Goal: Task Accomplishment & Management: Manage account settings

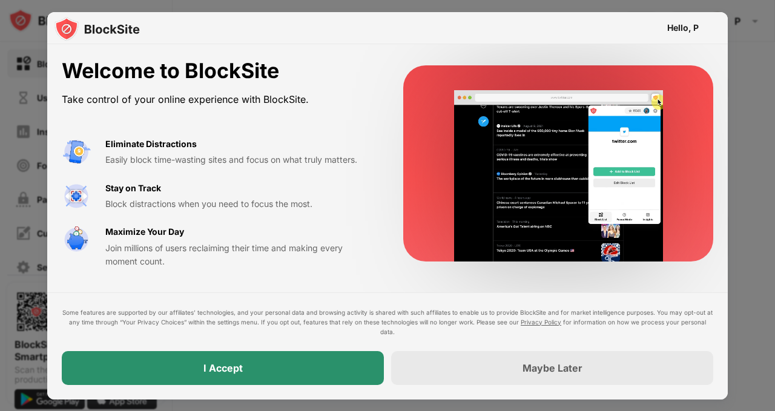
click at [292, 375] on div "I Accept" at bounding box center [223, 368] width 322 height 34
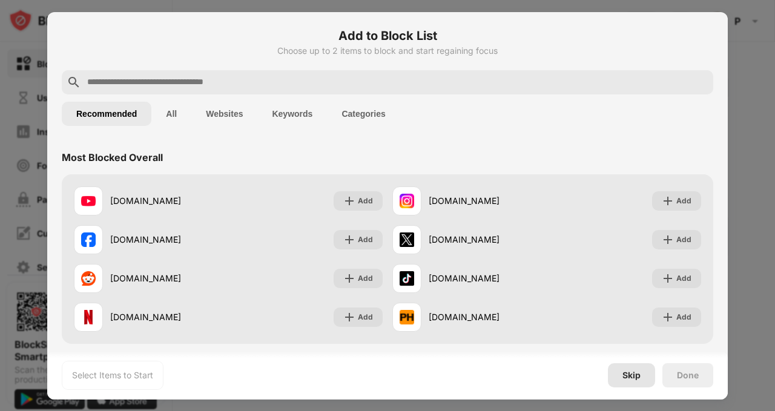
click at [628, 377] on div "Skip" at bounding box center [631, 375] width 18 height 10
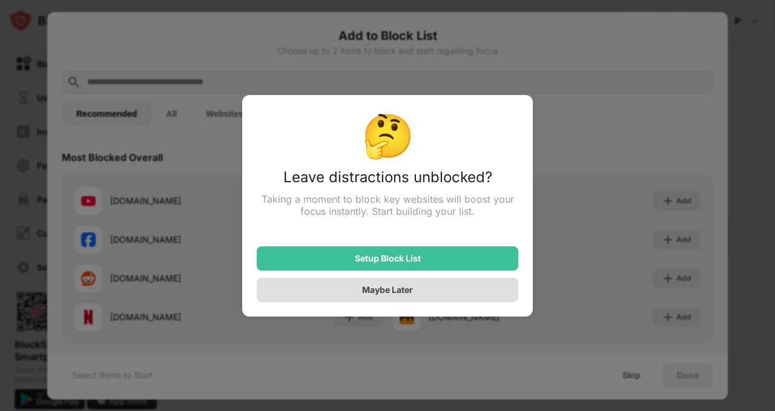
click at [404, 290] on div "Maybe Later" at bounding box center [387, 289] width 51 height 10
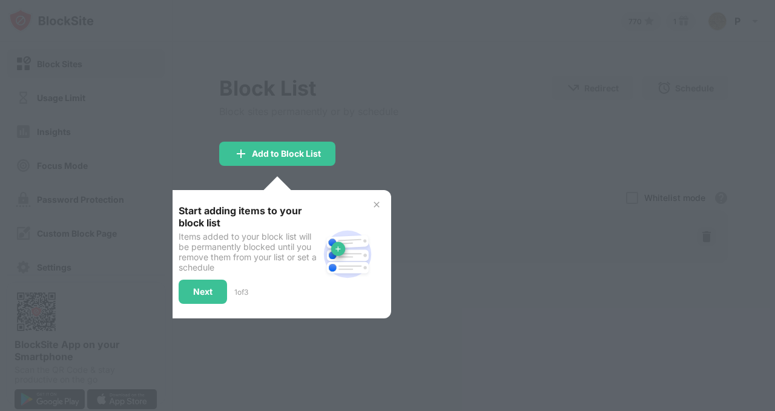
click at [377, 204] on img at bounding box center [377, 205] width 10 height 10
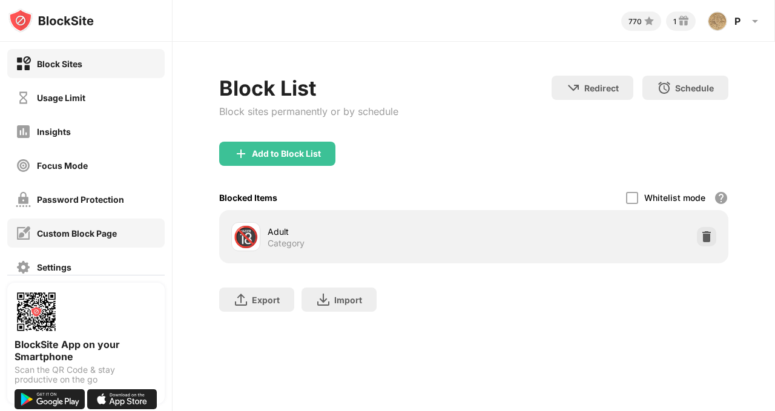
scroll to position [121, 0]
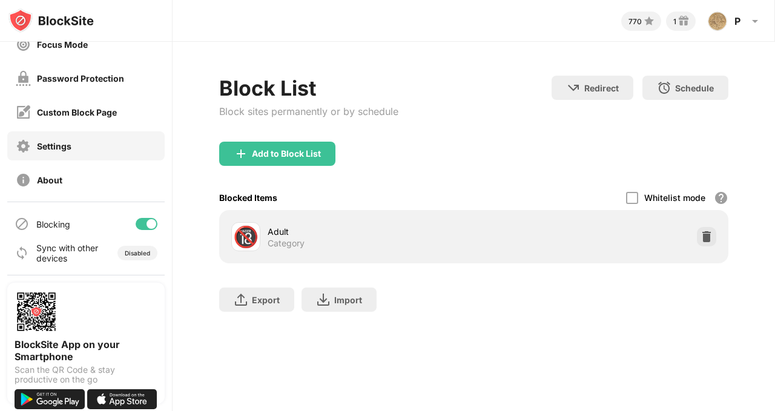
click at [59, 149] on div "Settings" at bounding box center [54, 146] width 34 height 10
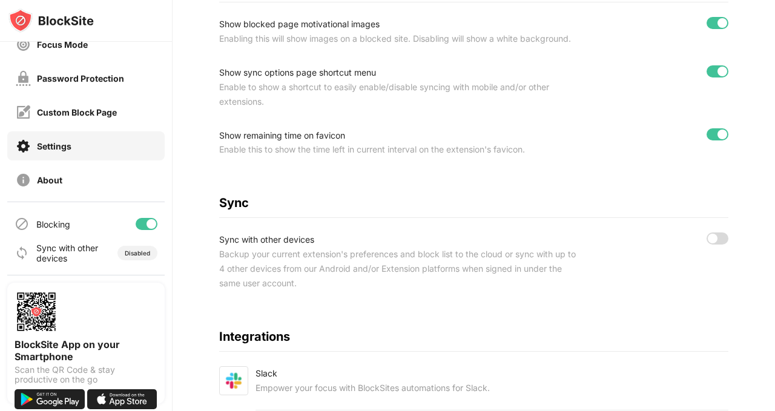
scroll to position [485, 0]
click at [716, 244] on div at bounding box center [717, 238] width 22 height 12
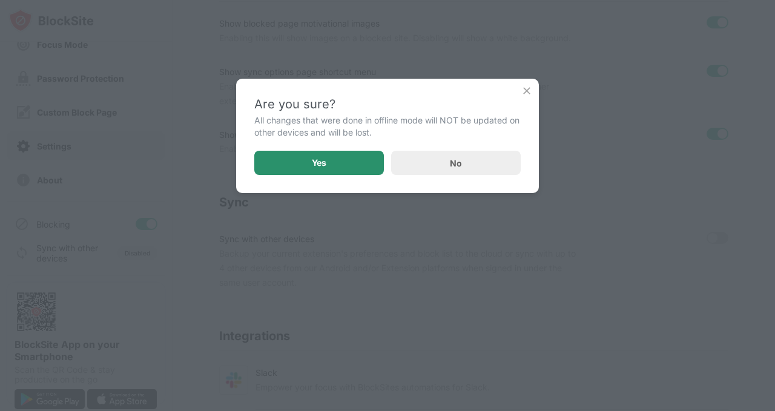
click at [341, 159] on div "Yes" at bounding box center [318, 163] width 129 height 24
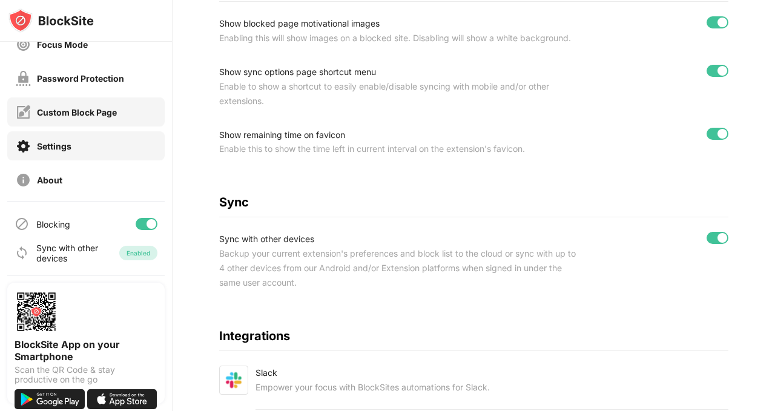
scroll to position [0, 0]
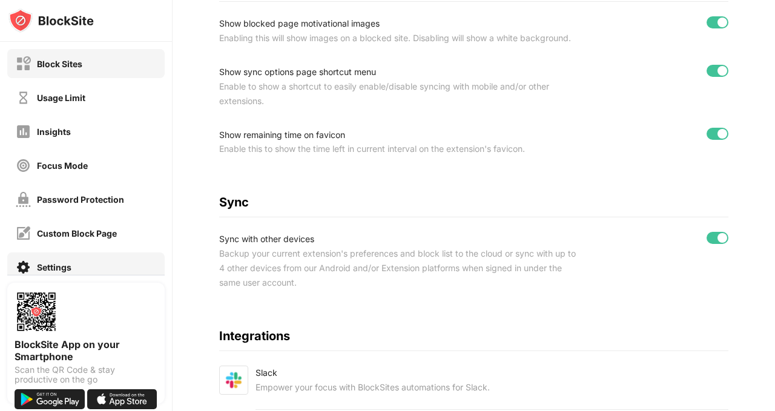
click at [91, 68] on div "Block Sites" at bounding box center [85, 63] width 157 height 29
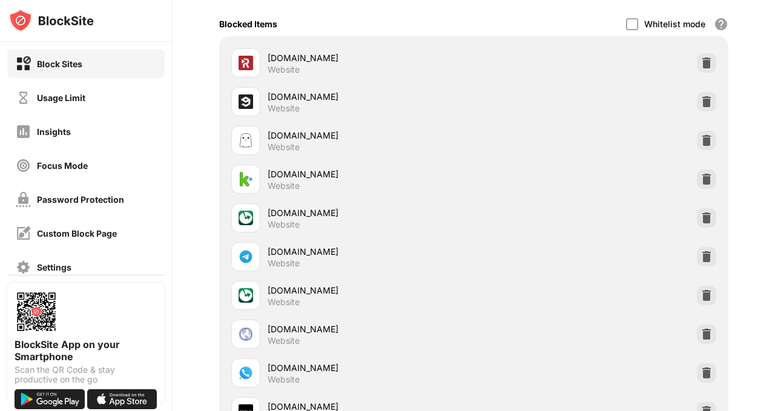
scroll to position [170, 0]
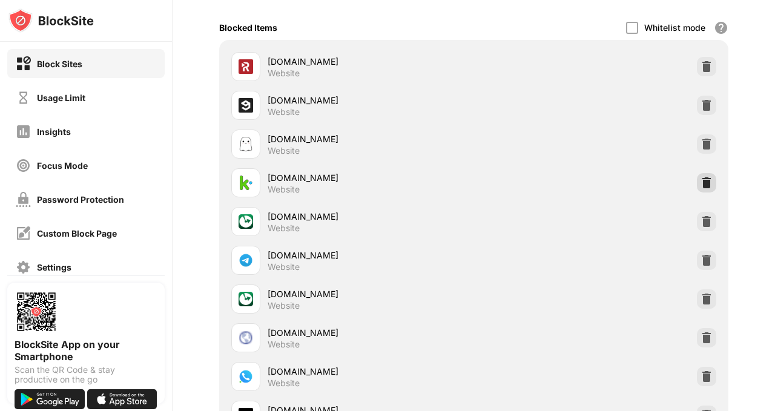
click at [707, 177] on img at bounding box center [706, 183] width 12 height 12
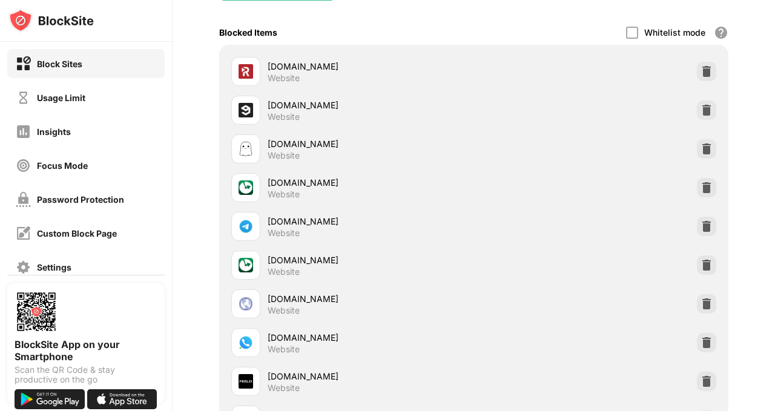
scroll to position [165, 0]
click at [704, 307] on img at bounding box center [706, 304] width 12 height 12
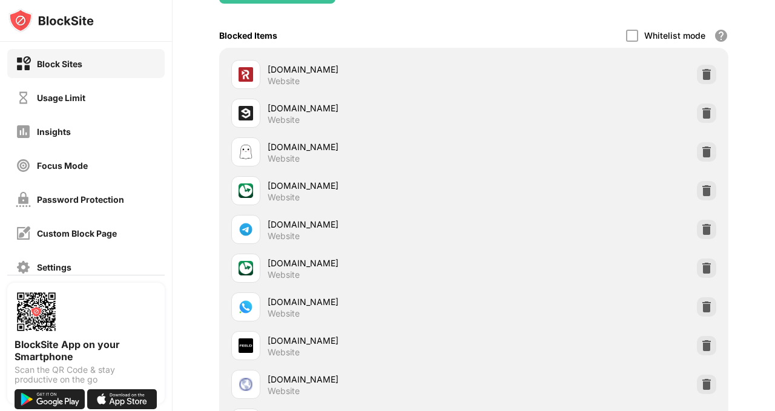
scroll to position [172, 0]
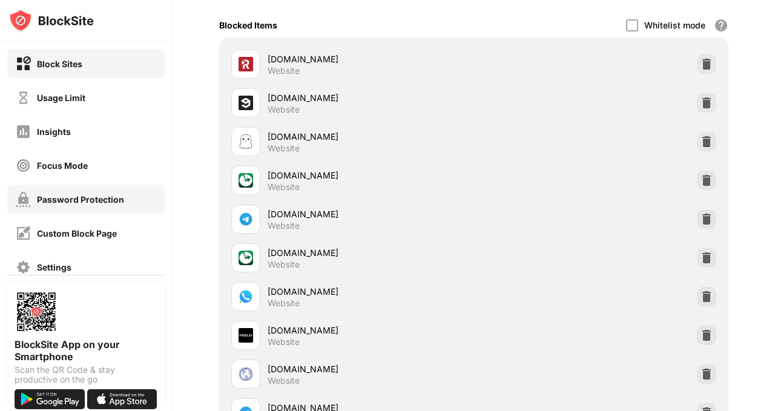
click at [109, 201] on div "Password Protection" at bounding box center [80, 199] width 87 height 10
